Goal: Task Accomplishment & Management: Manage account settings

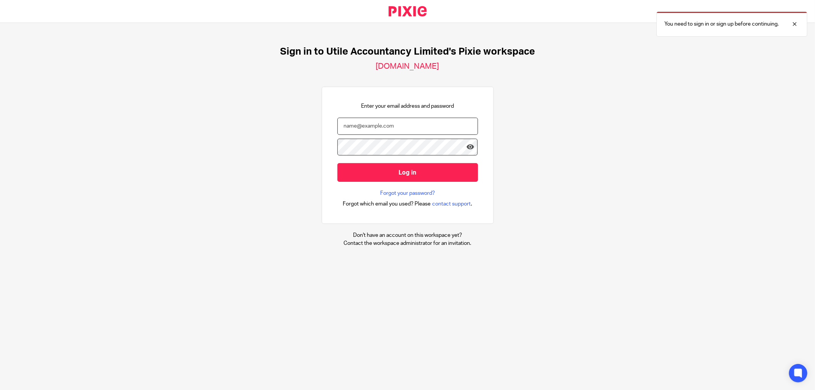
click at [385, 129] on input "email" at bounding box center [407, 126] width 141 height 17
click at [350, 133] on input "email" at bounding box center [407, 126] width 141 height 17
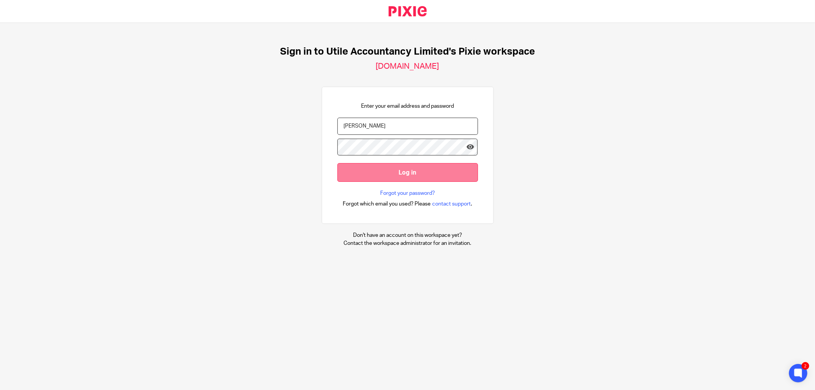
drag, startPoint x: 351, startPoint y: 131, endPoint x: 392, endPoint y: 173, distance: 58.6
click at [350, 131] on input "james" at bounding box center [407, 126] width 141 height 17
click at [341, 128] on input "jamesja" at bounding box center [407, 126] width 141 height 17
click at [322, 132] on div "Enter your email address and password jamesja Log in Forgot your password? Forg…" at bounding box center [408, 155] width 172 height 137
click at [344, 124] on input "jamesja" at bounding box center [407, 126] width 141 height 17
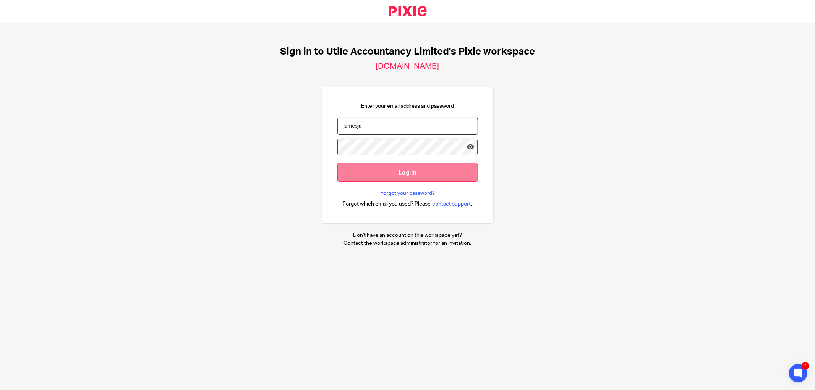
click at [337, 129] on input "jamesja" at bounding box center [407, 126] width 141 height 17
click at [377, 127] on input "jamesja" at bounding box center [407, 126] width 141 height 17
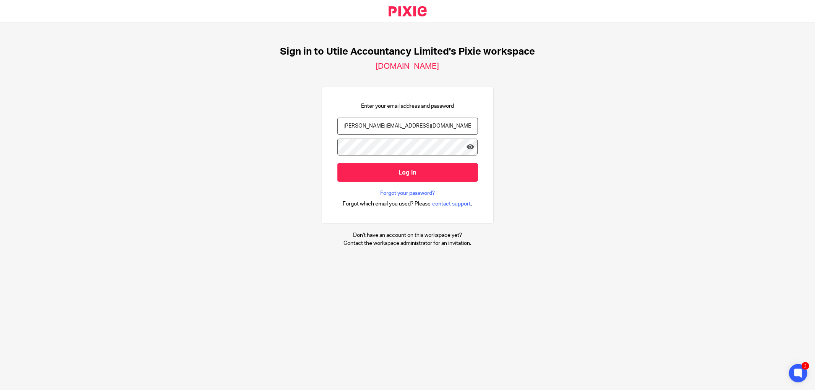
type input "james@utileaccountancy.co.uk"
click at [337, 163] on input "Log in" at bounding box center [407, 172] width 141 height 19
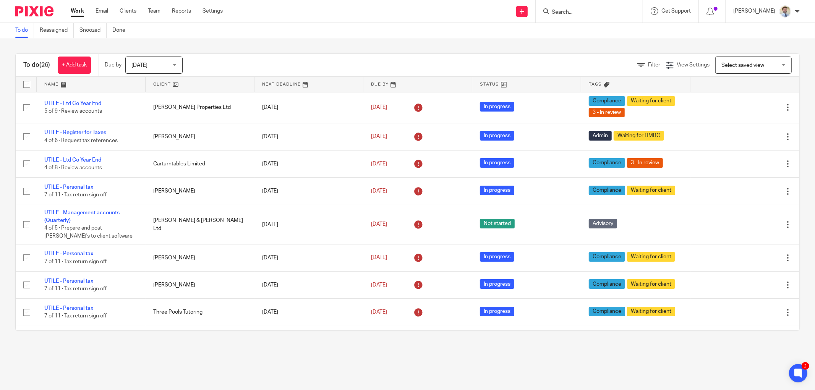
drag, startPoint x: 200, startPoint y: 53, endPoint x: 155, endPoint y: 59, distance: 45.0
click at [200, 53] on div "To do (26) + Add task Due by Today Today Today Tomorrow This week Next week Thi…" at bounding box center [407, 191] width 784 height 277
click at [148, 62] on span "Today" at bounding box center [151, 65] width 40 height 16
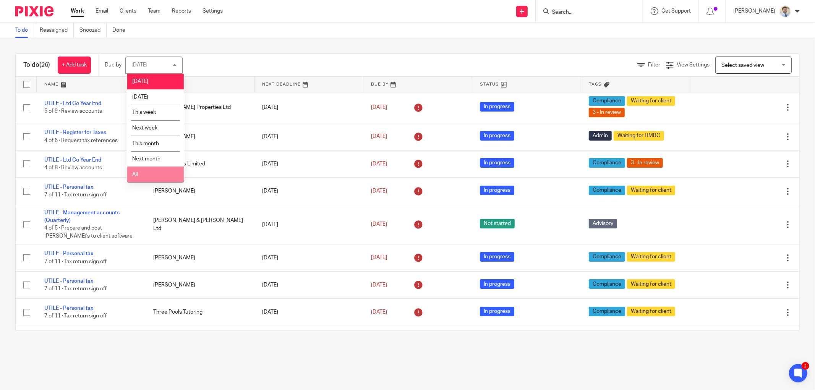
click at [147, 169] on li "All" at bounding box center [155, 175] width 57 height 16
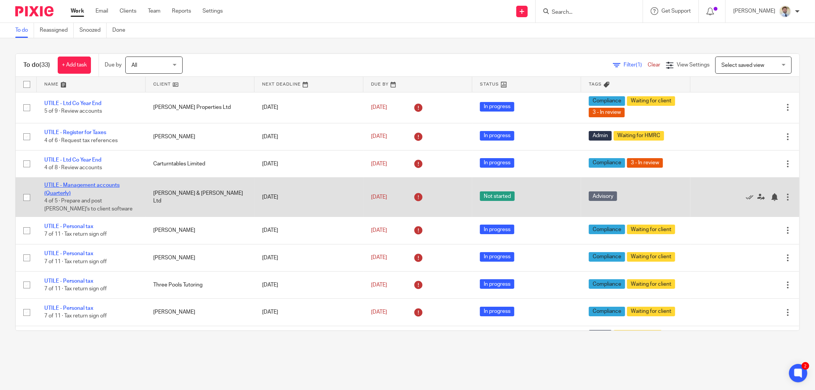
click at [89, 186] on link "UTILE - Management accounts (Quarterly)" at bounding box center [81, 189] width 75 height 13
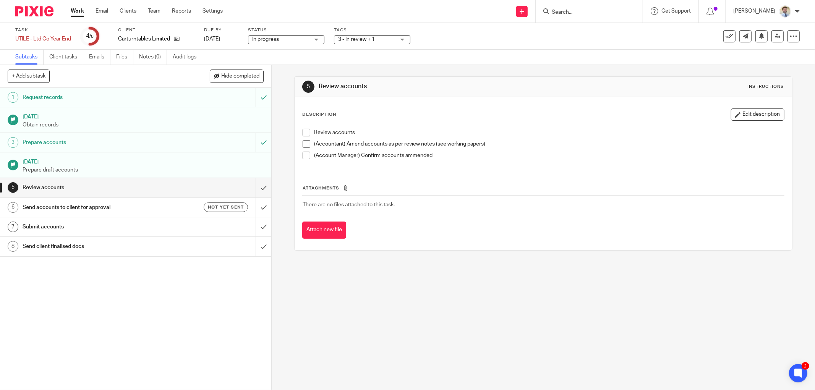
click at [302, 136] on li "Review accounts" at bounding box center [542, 134] width 481 height 11
click at [302, 134] on span at bounding box center [306, 133] width 8 height 8
click at [304, 141] on span at bounding box center [306, 144] width 8 height 8
click at [302, 154] on span at bounding box center [306, 156] width 8 height 8
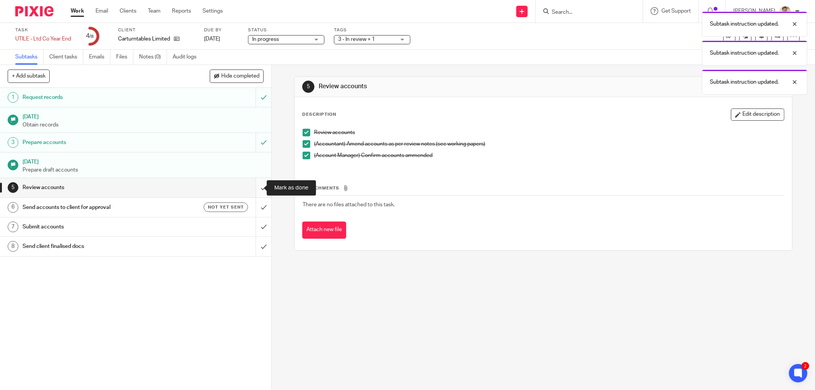
click at [260, 182] on input "submit" at bounding box center [135, 187] width 271 height 19
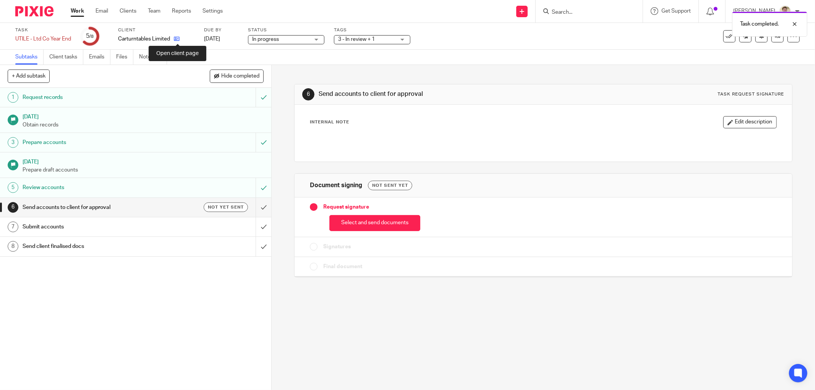
click at [178, 40] on icon at bounding box center [177, 39] width 6 height 6
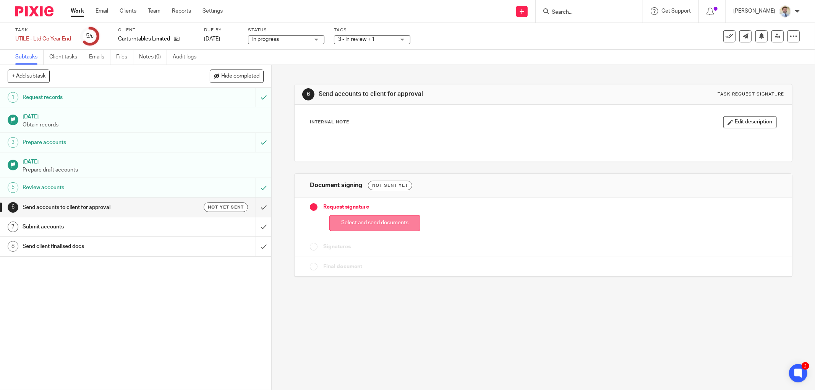
click at [338, 225] on button "Select and send documents" at bounding box center [374, 223] width 91 height 16
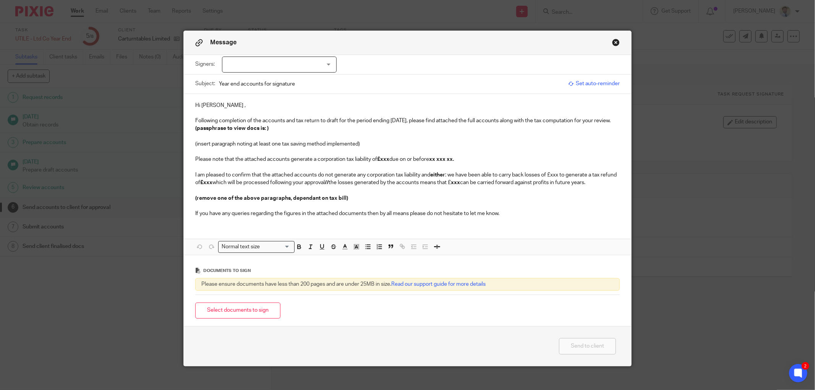
click at [240, 67] on div at bounding box center [279, 65] width 115 height 16
click at [425, 82] on input "Year end accounts for signature" at bounding box center [391, 83] width 345 height 17
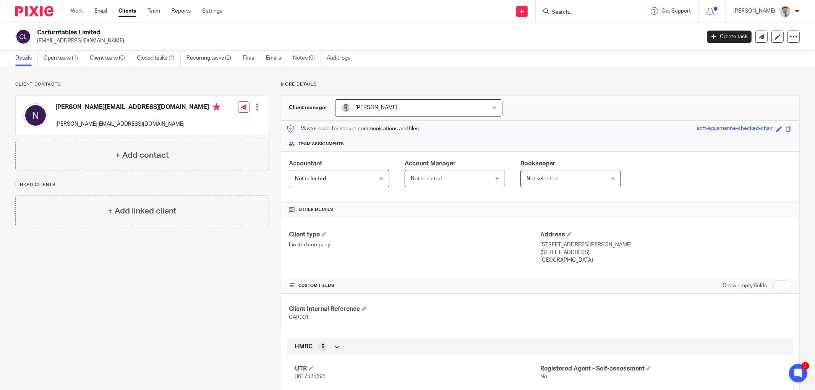
click at [586, 10] on input "Search" at bounding box center [585, 12] width 69 height 7
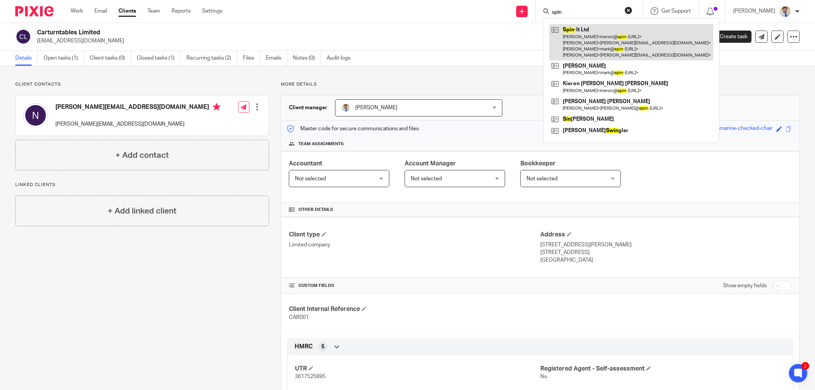
type input "spin"
click at [597, 53] on link at bounding box center [631, 42] width 164 height 36
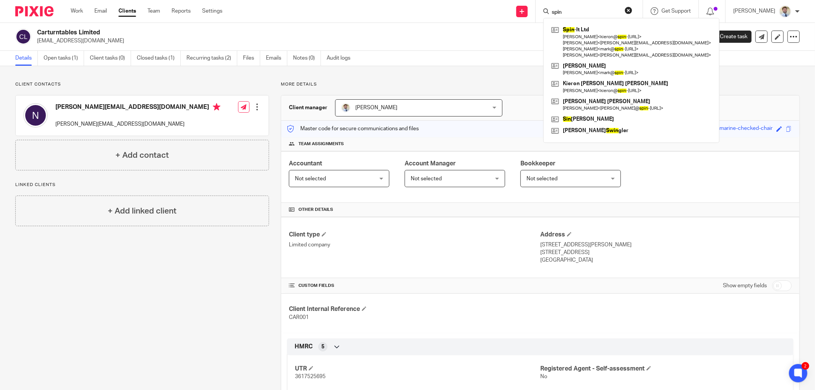
click at [107, 163] on div "+ Add contact" at bounding box center [142, 155] width 254 height 31
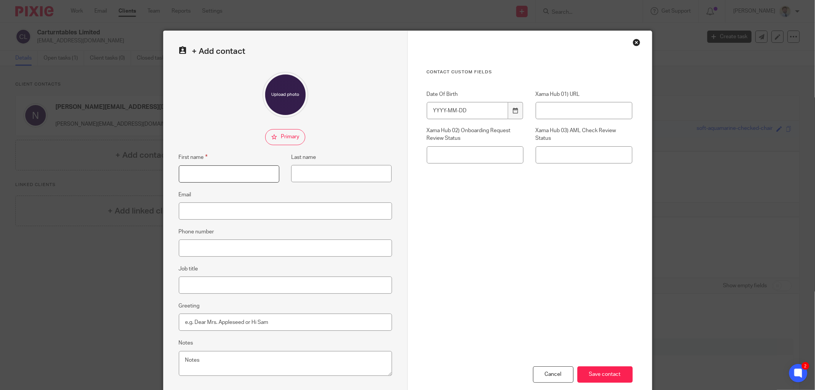
click at [220, 180] on input "First name" at bounding box center [229, 173] width 100 height 17
type input "Kieron"
type input "[PERSON_NAME]"
click at [236, 210] on input "Email" at bounding box center [285, 210] width 213 height 17
paste input "[EMAIL_ADDRESS][DOMAIN_NAME]"
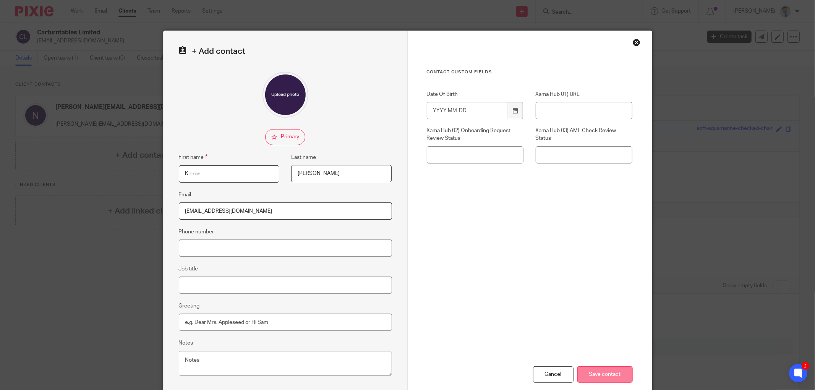
type input "[EMAIL_ADDRESS][DOMAIN_NAME]"
click at [598, 375] on input "Save contact" at bounding box center [604, 374] width 55 height 16
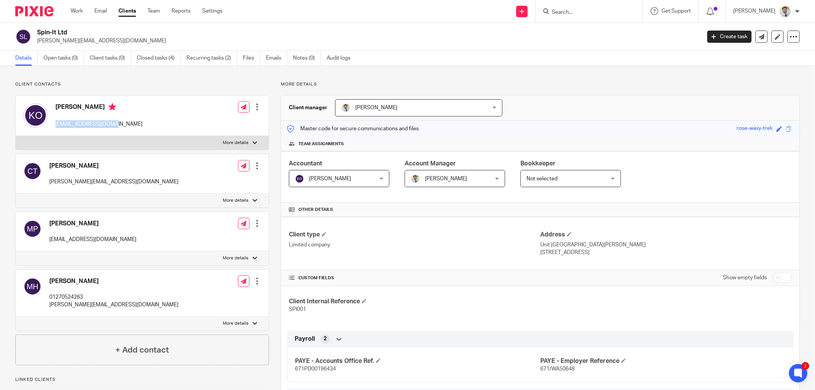
drag, startPoint x: 120, startPoint y: 127, endPoint x: 55, endPoint y: 126, distance: 64.9
click at [55, 126] on div "[PERSON_NAME] [EMAIL_ADDRESS][DOMAIN_NAME] Edit contact Create client from cont…" at bounding box center [142, 115] width 253 height 40
copy p "[EMAIL_ADDRESS][DOMAIN_NAME]"
drag, startPoint x: 99, startPoint y: 239, endPoint x: 50, endPoint y: 241, distance: 49.7
click at [50, 241] on div "[PERSON_NAME] [EMAIL_ADDRESS][DOMAIN_NAME] Edit contact Create client from cont…" at bounding box center [142, 231] width 253 height 39
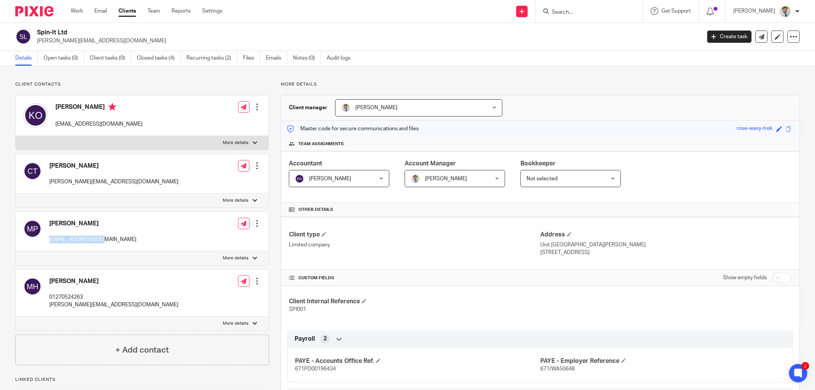
copy p "[EMAIL_ADDRESS][DOMAIN_NAME]"
drag, startPoint x: 141, startPoint y: 306, endPoint x: 45, endPoint y: 310, distance: 95.6
click at [45, 310] on div "Mike Harper 01270524263 mike@harbrookengineering.co.uk Edit contact Create clie…" at bounding box center [142, 293] width 253 height 47
copy p "mike@harbrookengineering.co.uk"
click at [576, 11] on input "Search" at bounding box center [585, 12] width 69 height 7
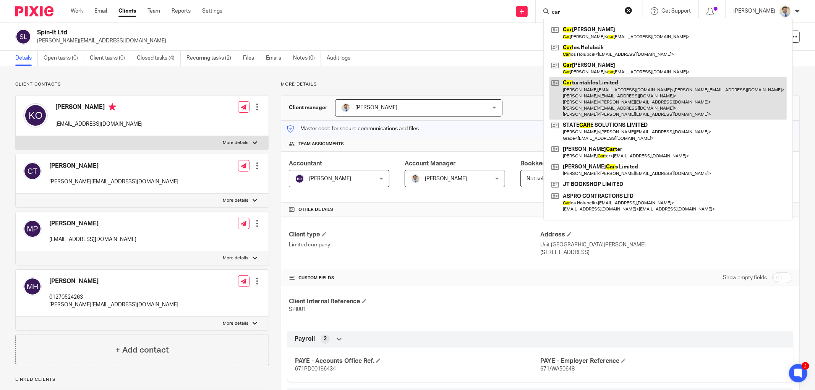
type input "car"
click at [594, 105] on link at bounding box center [667, 98] width 237 height 42
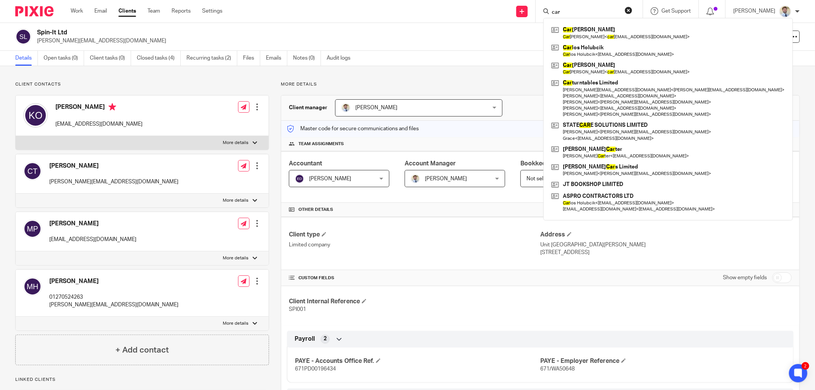
click at [270, 33] on h2 "Spin-It Ltd" at bounding box center [300, 33] width 527 height 8
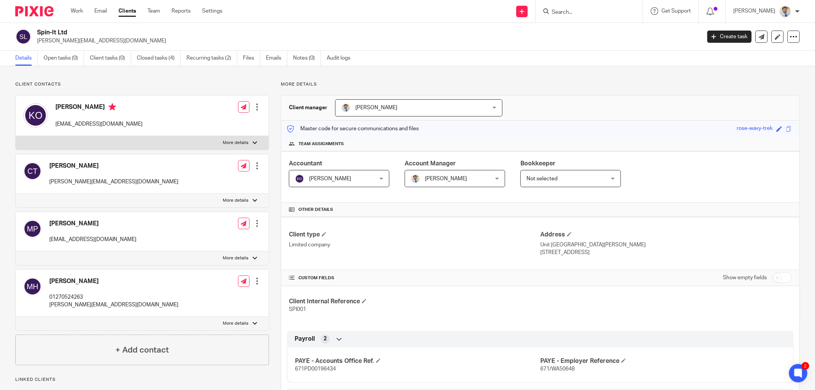
click at [156, 82] on p "Client contacts" at bounding box center [142, 84] width 254 height 6
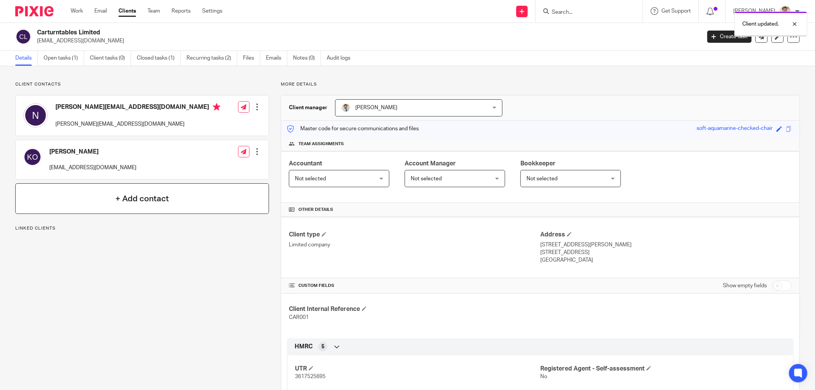
click at [136, 200] on h4 "+ Add contact" at bounding box center [141, 199] width 53 height 12
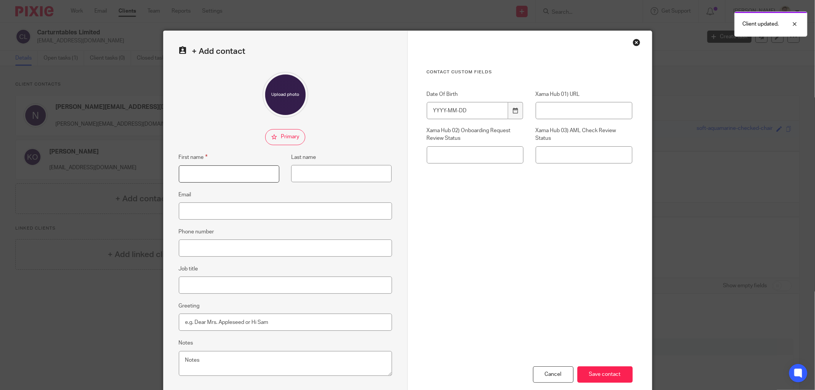
click at [217, 176] on input "First name" at bounding box center [229, 173] width 100 height 17
type input "[PERSON_NAME]"
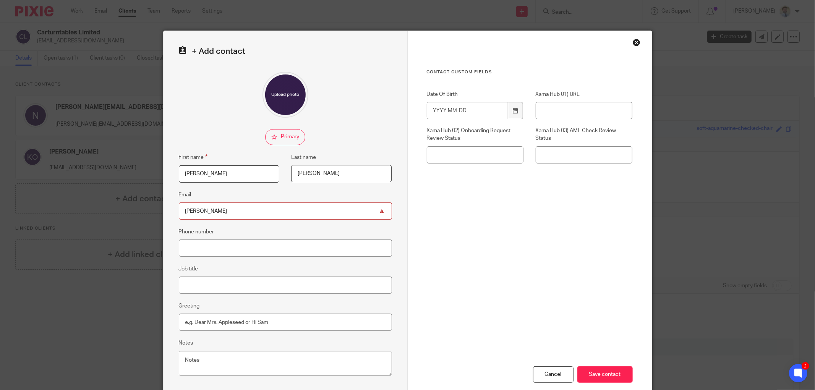
type input "[PERSON_NAME][EMAIL_ADDRESS][DOMAIN_NAME]"
click at [598, 378] on input "Save contact" at bounding box center [604, 374] width 55 height 16
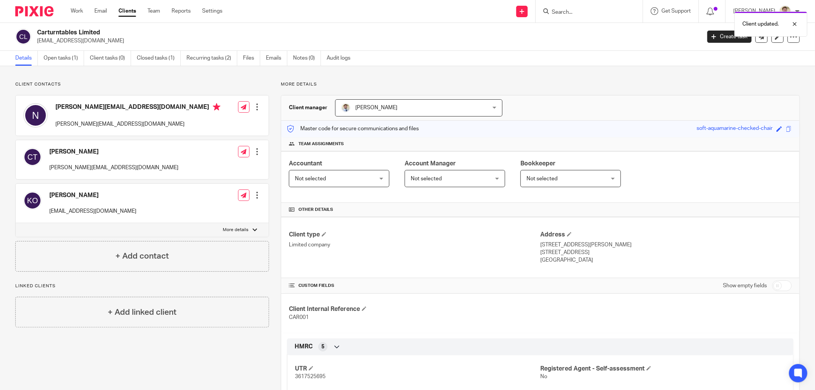
drag, startPoint x: 41, startPoint y: 250, endPoint x: 43, endPoint y: 246, distance: 4.8
click at [41, 250] on div "+ Add contact" at bounding box center [142, 256] width 254 height 31
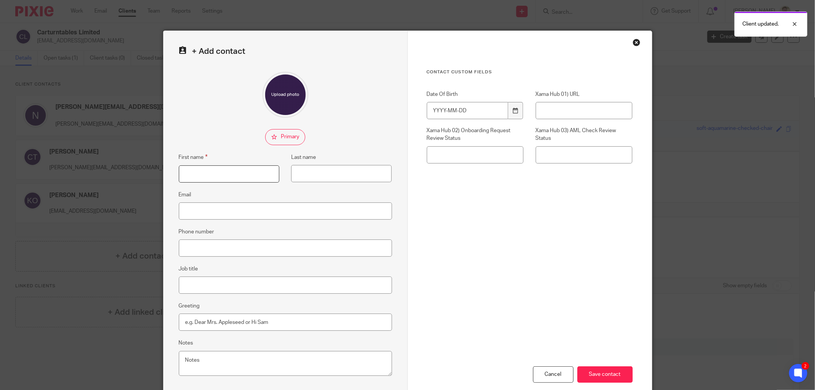
click at [196, 180] on input "First name" at bounding box center [229, 173] width 100 height 17
type input "Mark"
type input "Parkin"
paste input "mark@spin-it.co.uk"
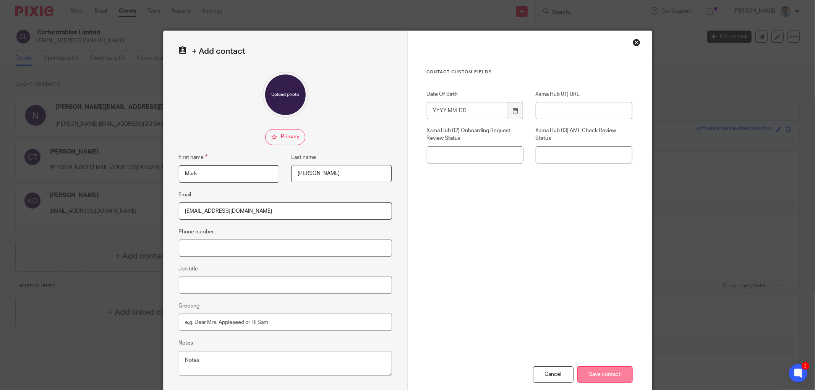
type input "mark@spin-it.co.uk"
click at [585, 370] on input "Save contact" at bounding box center [604, 374] width 55 height 16
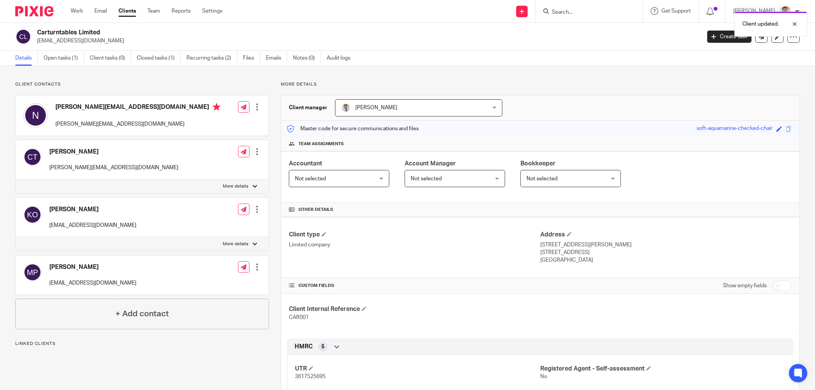
click at [121, 306] on div "+ Add contact" at bounding box center [142, 314] width 254 height 31
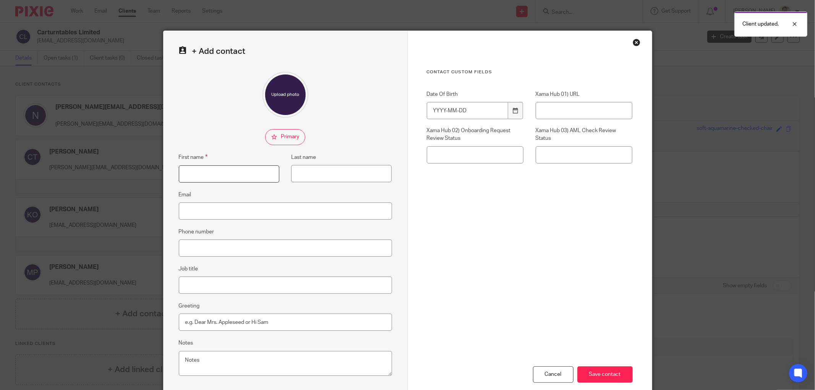
click at [224, 171] on input "First name" at bounding box center [229, 173] width 100 height 17
type input "Mike"
type input "Harper"
paste input "[PERSON_NAME][EMAIL_ADDRESS][DOMAIN_NAME]"
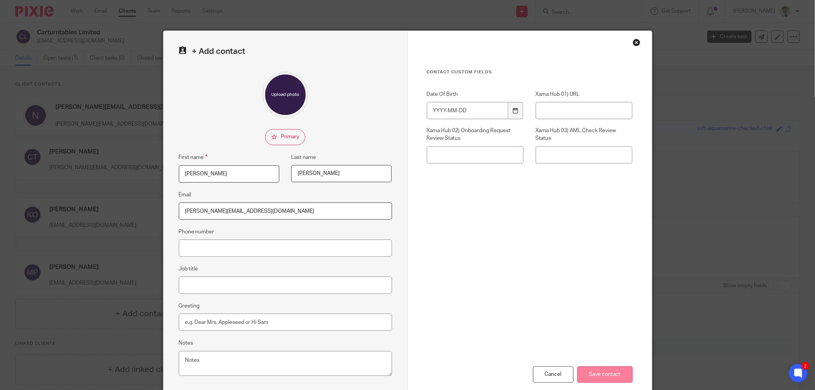
type input "mike@harbrookengineering.co.uk"
click at [591, 372] on input "Save contact" at bounding box center [604, 374] width 55 height 16
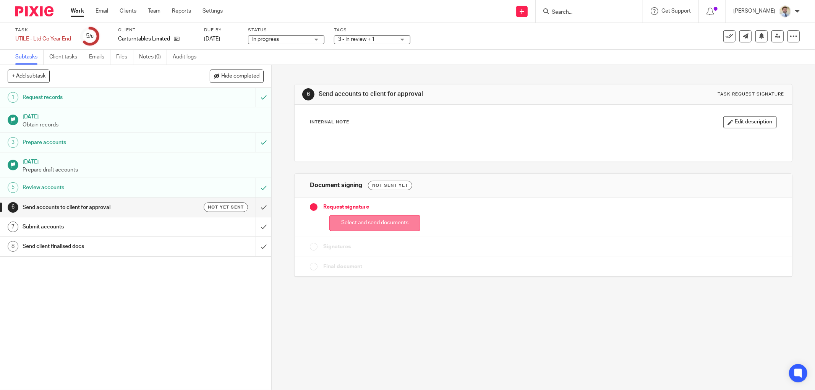
click at [346, 220] on button "Select and send documents" at bounding box center [374, 223] width 91 height 16
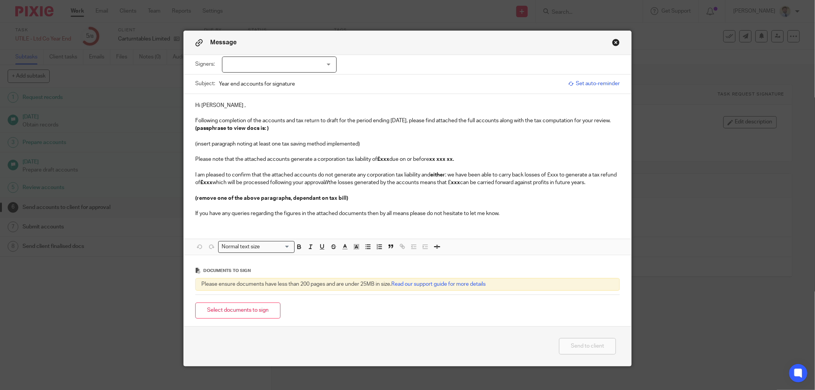
click at [280, 68] on div at bounding box center [279, 65] width 115 height 16
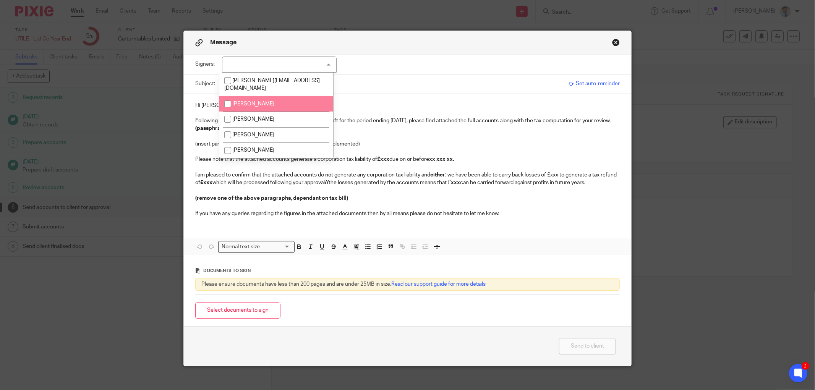
click at [236, 101] on span "[PERSON_NAME]" at bounding box center [253, 103] width 42 height 5
checkbox input "true"
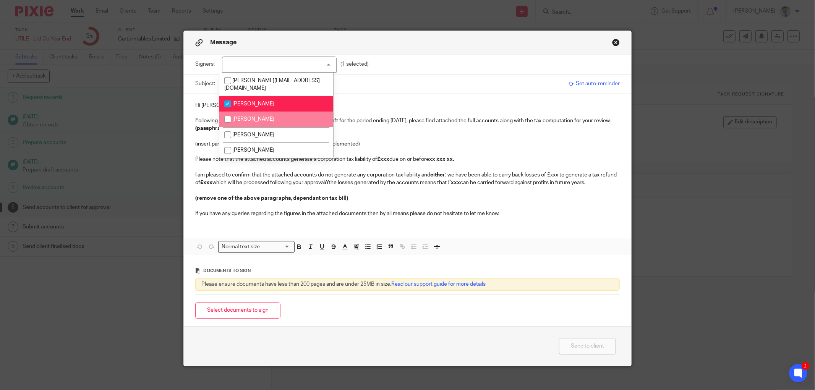
click at [237, 115] on li "Chris Taylor" at bounding box center [276, 120] width 114 height 16
checkbox input "true"
click at [236, 132] on span "Mark Parkin" at bounding box center [253, 134] width 42 height 5
checkbox input "true"
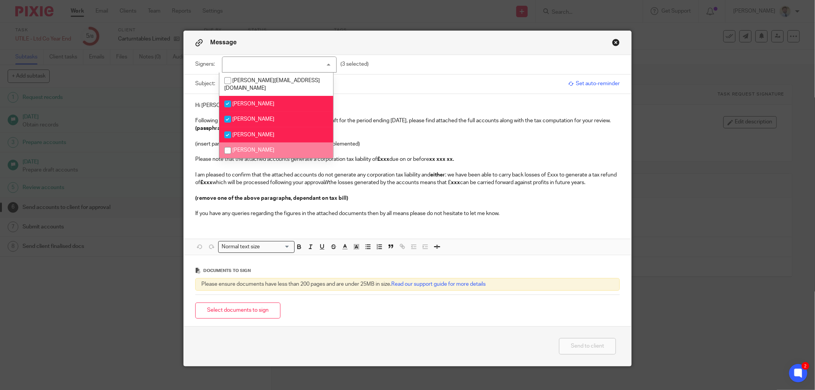
click at [236, 142] on li "Mike Harper" at bounding box center [276, 150] width 114 height 16
checkbox input "true"
click at [428, 97] on div "Hi Kieron , Following completion of the accounts and tax return to draft for th…" at bounding box center [407, 158] width 447 height 129
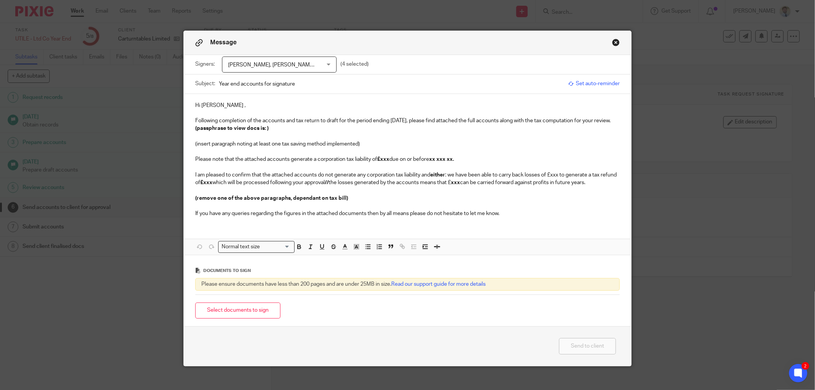
click at [215, 107] on p "Hi Kieron ," at bounding box center [407, 106] width 424 height 8
click at [291, 120] on p "Following completion of the accounts and tax return to draft for the period end…" at bounding box center [407, 125] width 424 height 16
click at [219, 83] on input "Year end accounts for signature" at bounding box center [391, 83] width 345 height 17
type input "Dormant Year End - Carturntables Limited for signature"
click at [262, 130] on strong "(passphrase to view docs is: )" at bounding box center [404, 124] width 419 height 13
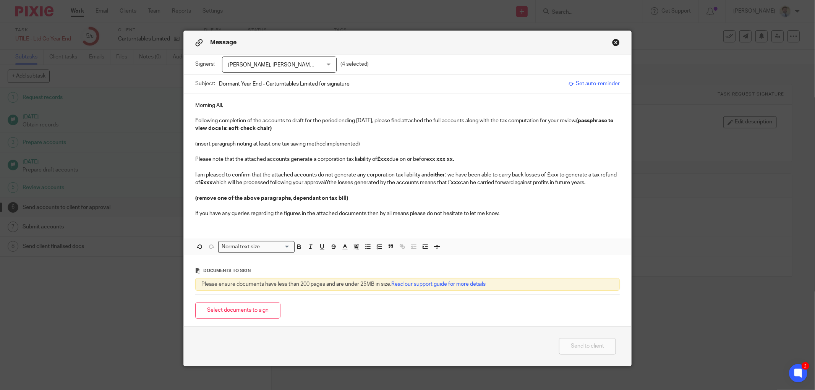
click at [483, 121] on p "Following completion of the accounts to draft for the period ending 31 Mar 2025…" at bounding box center [407, 125] width 424 height 16
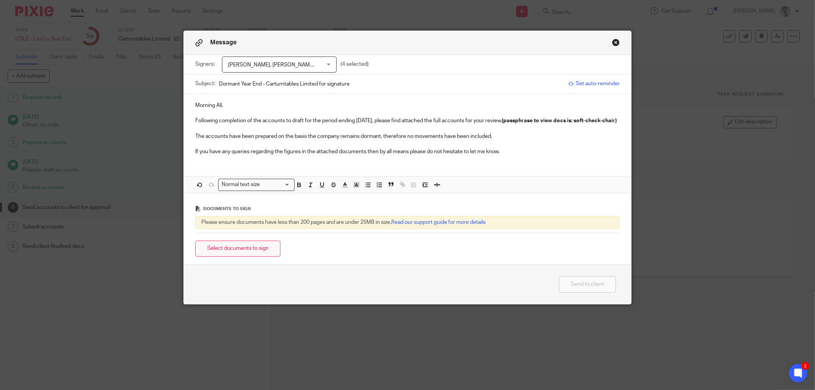
click at [243, 257] on button "Select documents to sign" at bounding box center [237, 249] width 85 height 16
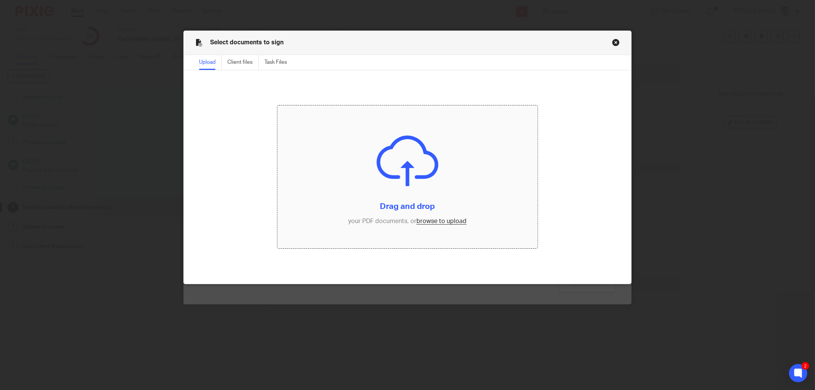
click at [420, 169] on input "file" at bounding box center [407, 176] width 260 height 143
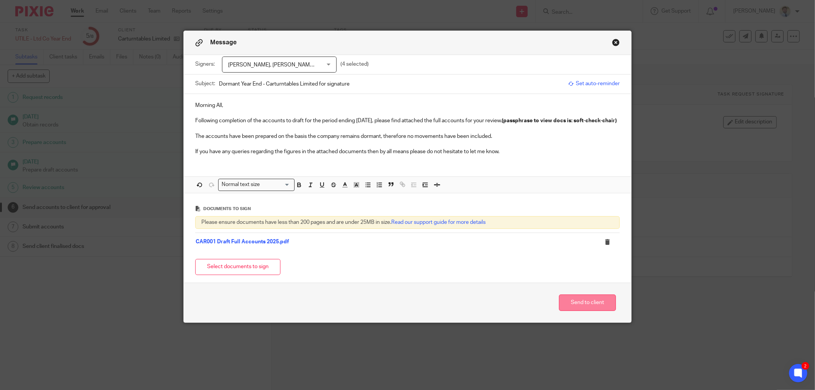
click at [559, 306] on button "Send to client" at bounding box center [587, 302] width 57 height 16
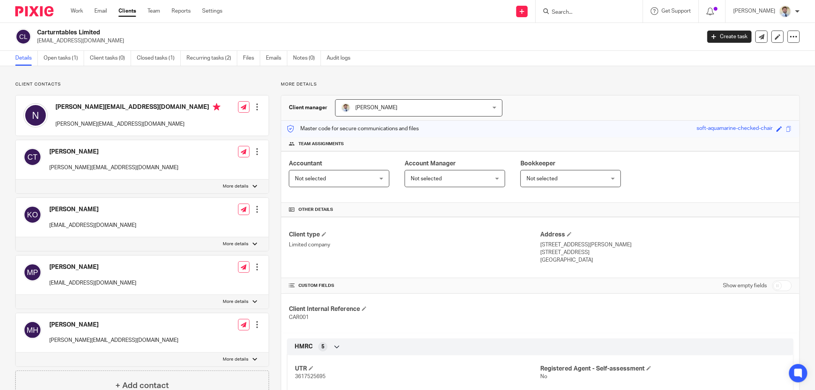
click at [768, 128] on div "Save soft-aquamarine-checked-chair" at bounding box center [739, 128] width 87 height 9
click at [776, 129] on span at bounding box center [779, 129] width 6 height 6
type input "soft-check-chair"
click at [761, 128] on link "Save" at bounding box center [765, 129] width 12 height 8
type input "soft-check-chair"
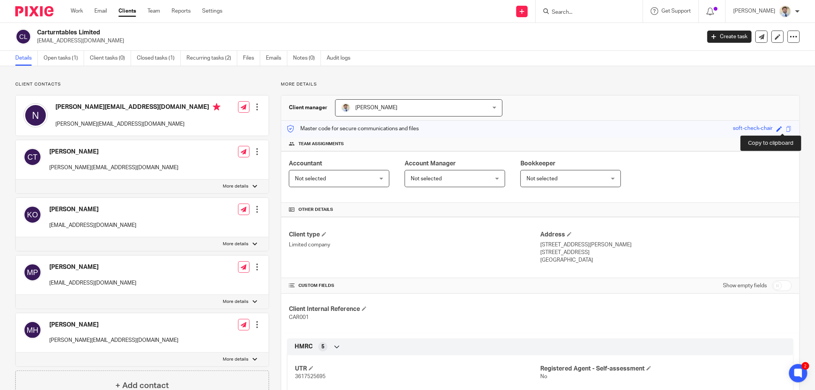
click at [786, 130] on span at bounding box center [789, 129] width 6 height 6
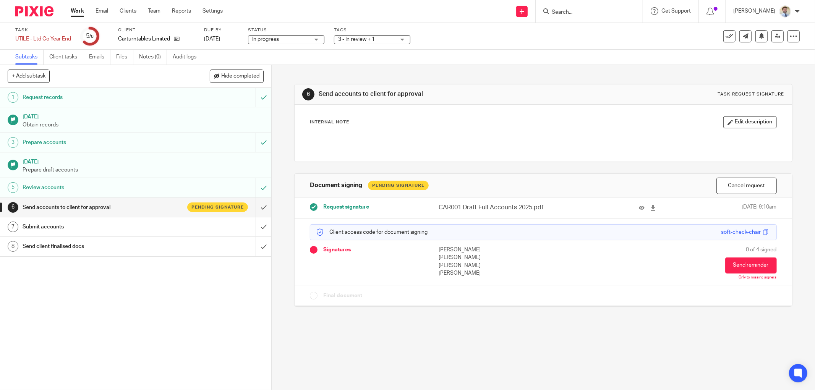
click at [350, 38] on span "3 - In review + 1" at bounding box center [356, 39] width 37 height 5
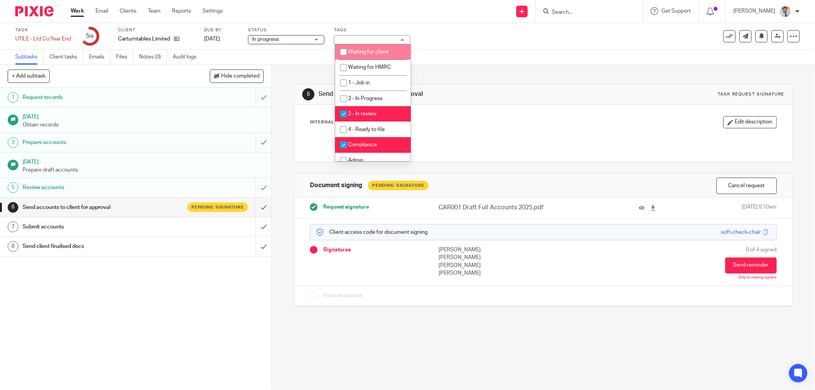
click at [351, 54] on span "Waiting for client" at bounding box center [368, 51] width 40 height 5
checkbox input "true"
click at [353, 108] on li "3 - In review" at bounding box center [373, 114] width 76 height 16
checkbox input "false"
click at [551, 109] on div "Internal Note Edit description" at bounding box center [542, 133] width 497 height 57
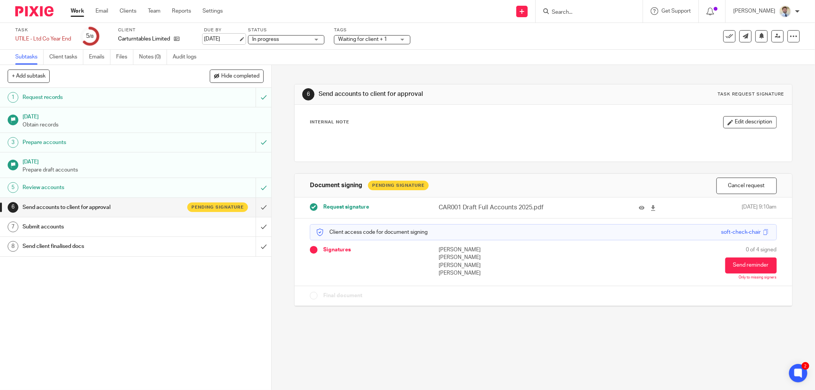
click at [237, 40] on link "29 Sep 2025" at bounding box center [221, 39] width 34 height 8
click at [755, 42] on button at bounding box center [761, 36] width 12 height 12
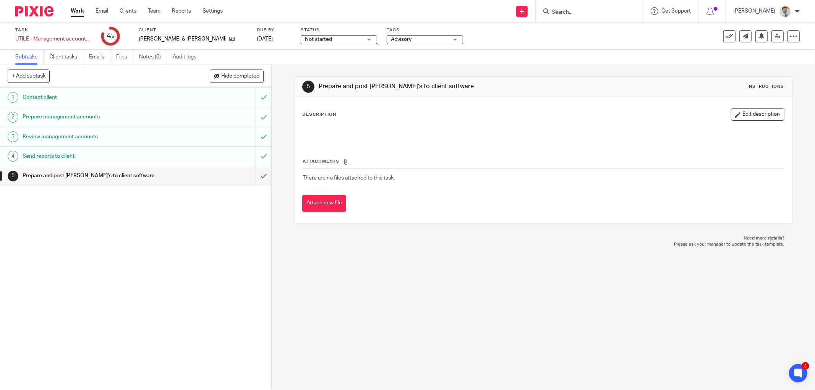
click at [273, 76] on div "5 Prepare and post OBA's to client software Instructions Description Edit descr…" at bounding box center [543, 227] width 543 height 325
click at [262, 70] on div "+ Add subtask Hide completed Cancel + Add" at bounding box center [135, 76] width 271 height 23
click at [254, 77] on span "Hide completed" at bounding box center [240, 76] width 38 height 6
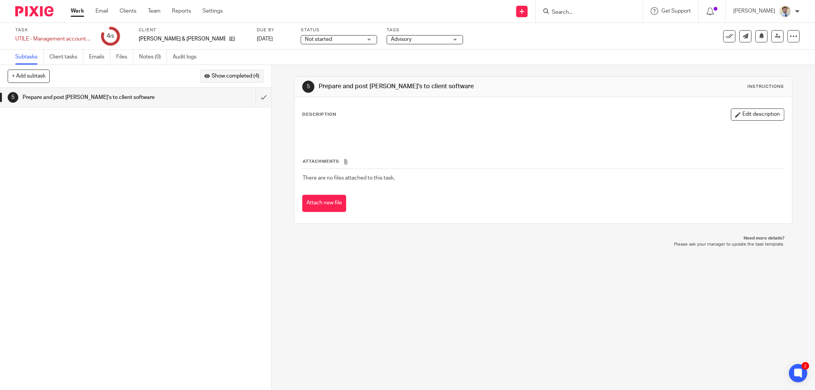
click at [238, 77] on span "Show completed (4)" at bounding box center [236, 76] width 48 height 6
